Goal: Information Seeking & Learning: Check status

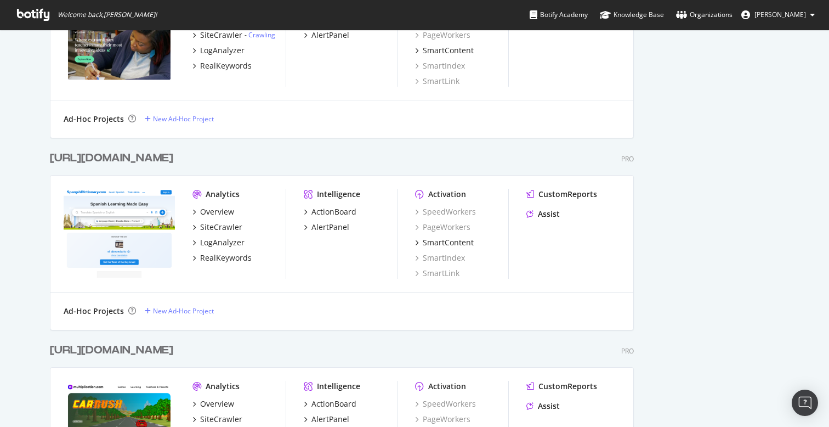
scroll to position [1842, 593]
click at [553, 191] on div "CustomReports" at bounding box center [567, 194] width 59 height 11
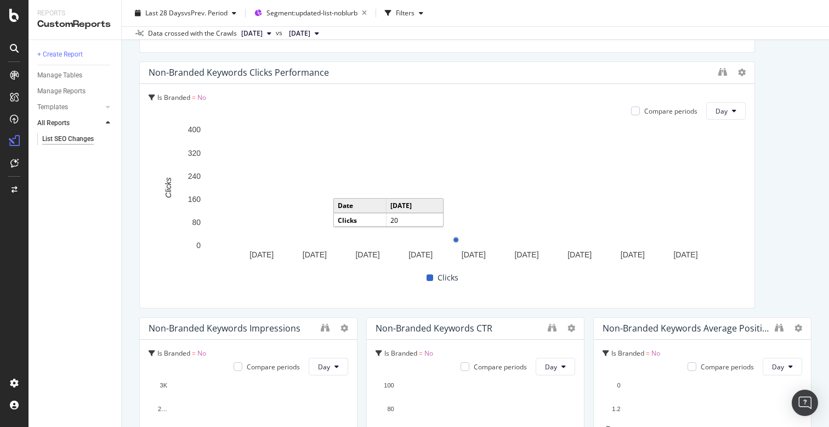
scroll to position [531, 0]
